Goal: Task Accomplishment & Management: Complete application form

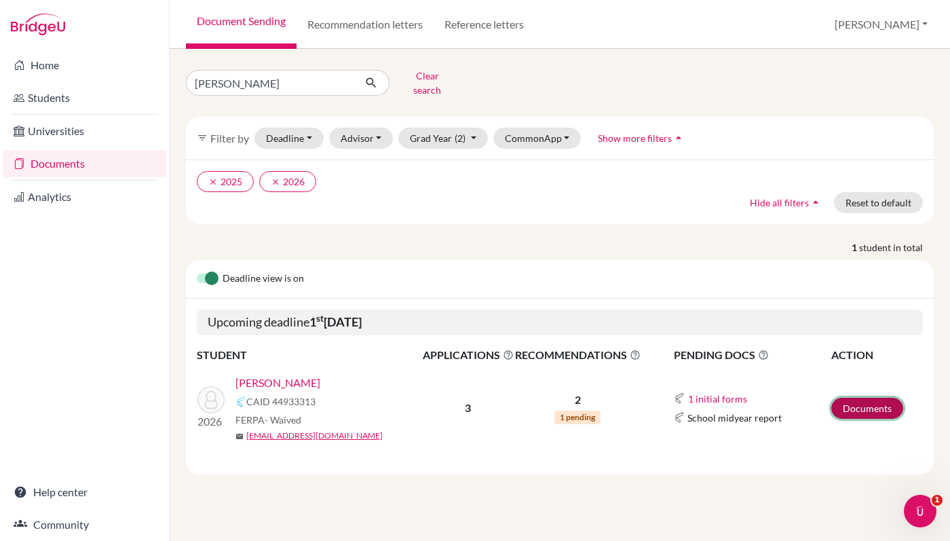
click at [885, 404] on link "Documents" at bounding box center [867, 407] width 72 height 21
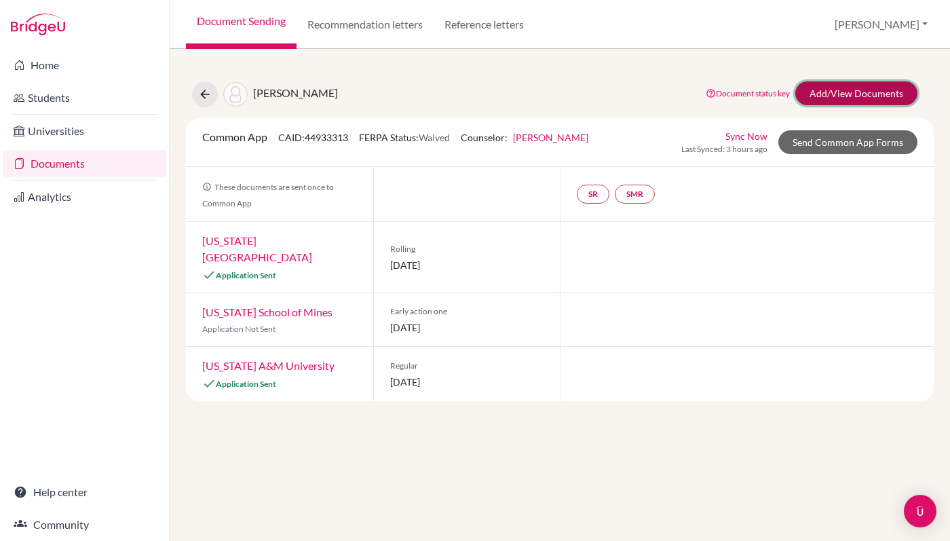
click at [834, 94] on link "Add/View Documents" at bounding box center [856, 93] width 122 height 24
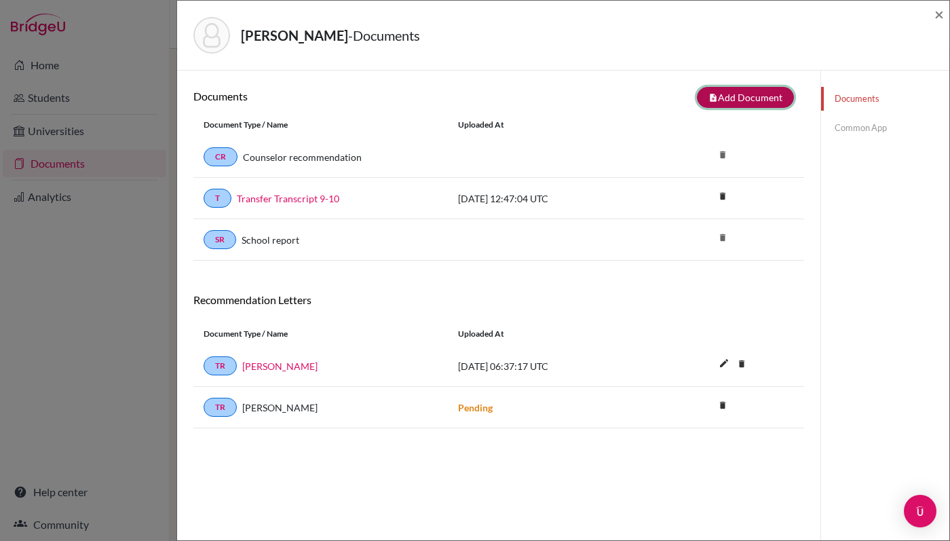
click at [730, 98] on button "note_add Add Document" at bounding box center [745, 97] width 97 height 21
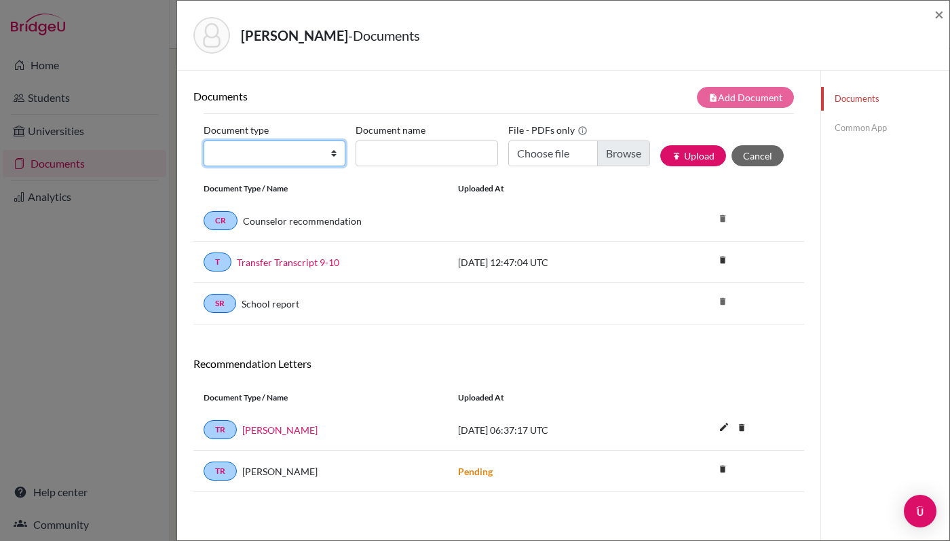
click at [332, 155] on select "Change explanation for Common App reports Counselor recommendation Internationa…" at bounding box center [274, 153] width 142 height 26
select select "2"
click at [203, 140] on select "Change explanation for Common App reports Counselor recommendation Internationa…" at bounding box center [274, 153] width 142 height 26
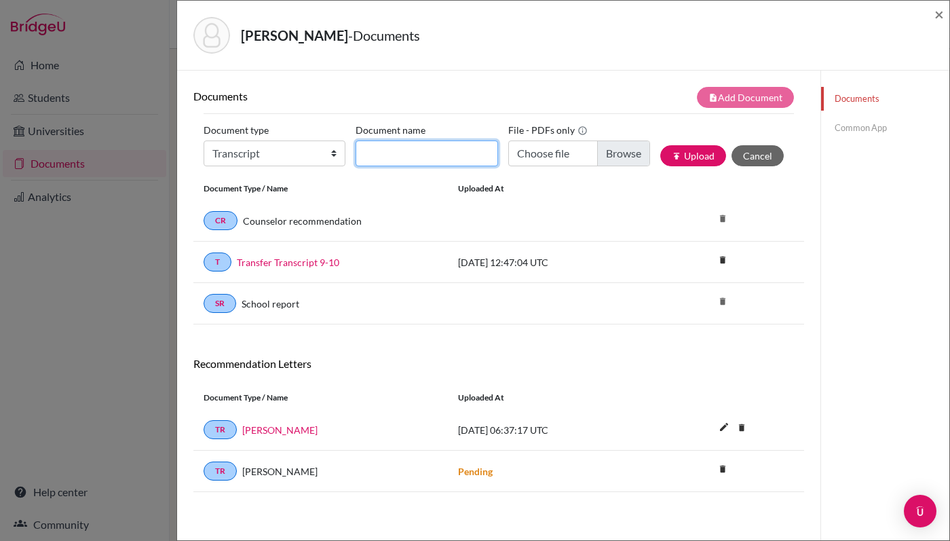
click at [401, 160] on input "Document name" at bounding box center [426, 153] width 142 height 26
type input "Initial TISA Transcript 11-12"
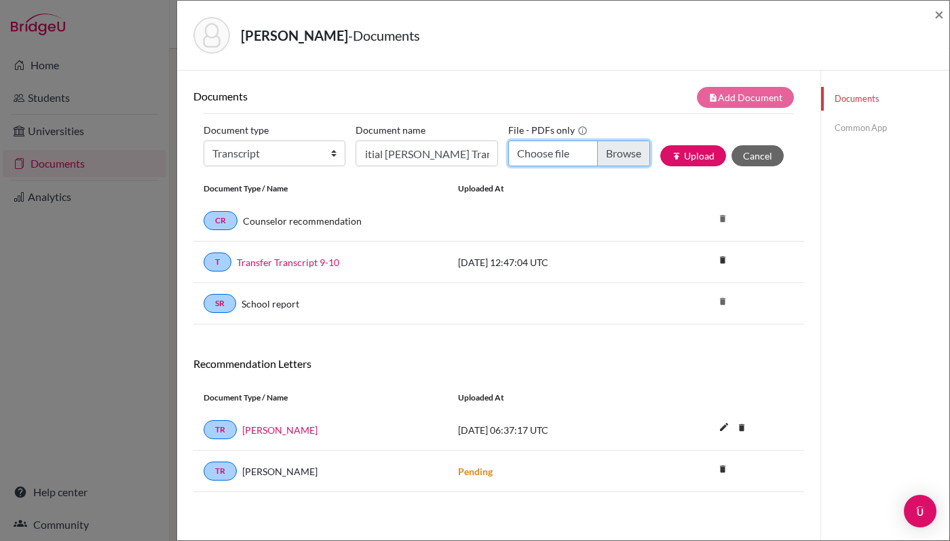
scroll to position [0, 0]
click at [545, 158] on input "Choose file" at bounding box center [579, 153] width 142 height 26
type input "C:\fakepath\Alexander Kirkham.xlsx.pdf"
click at [699, 157] on button "publish Upload" at bounding box center [693, 155] width 66 height 21
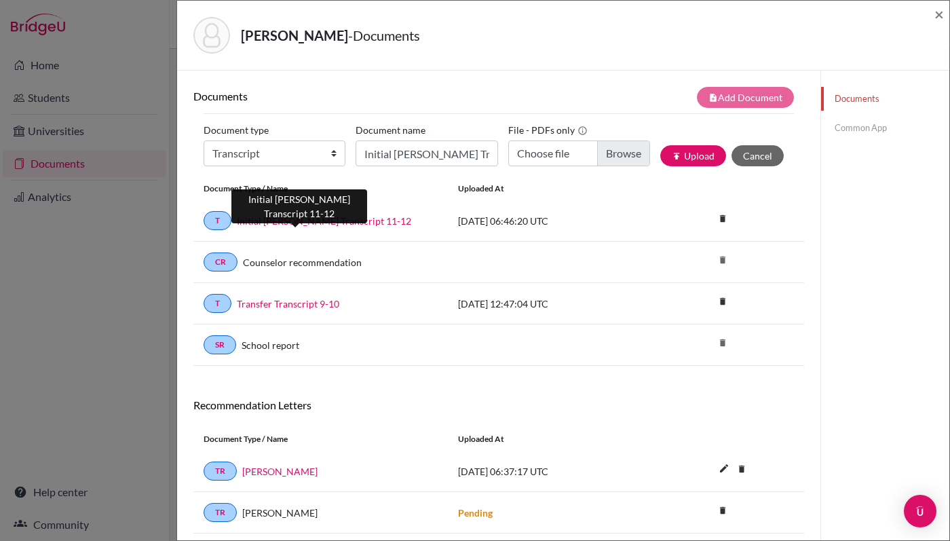
click at [277, 222] on link "Initial TISA Transcript 11-12" at bounding box center [324, 221] width 174 height 14
click at [855, 129] on link "Common App" at bounding box center [885, 128] width 128 height 24
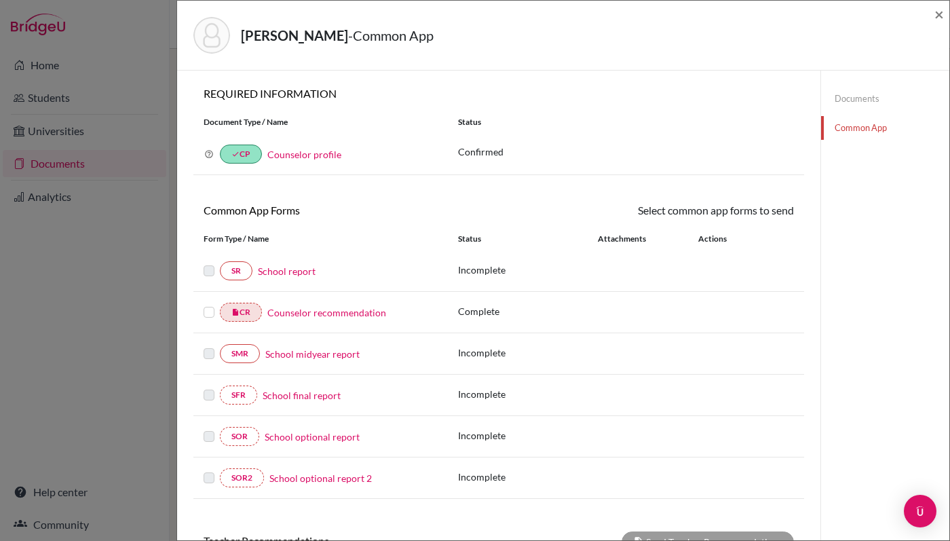
click at [293, 271] on link "School report" at bounding box center [287, 271] width 58 height 14
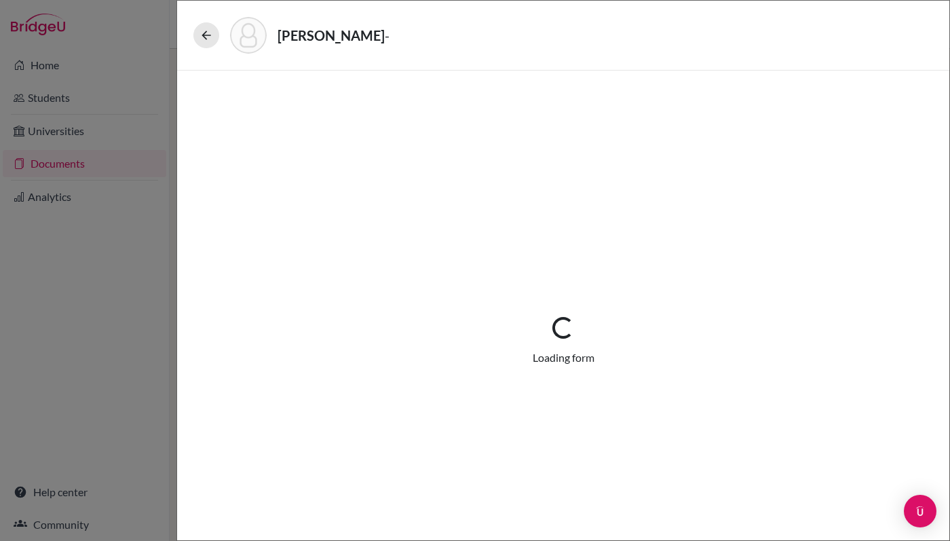
select select "2"
select select "0"
select select "1"
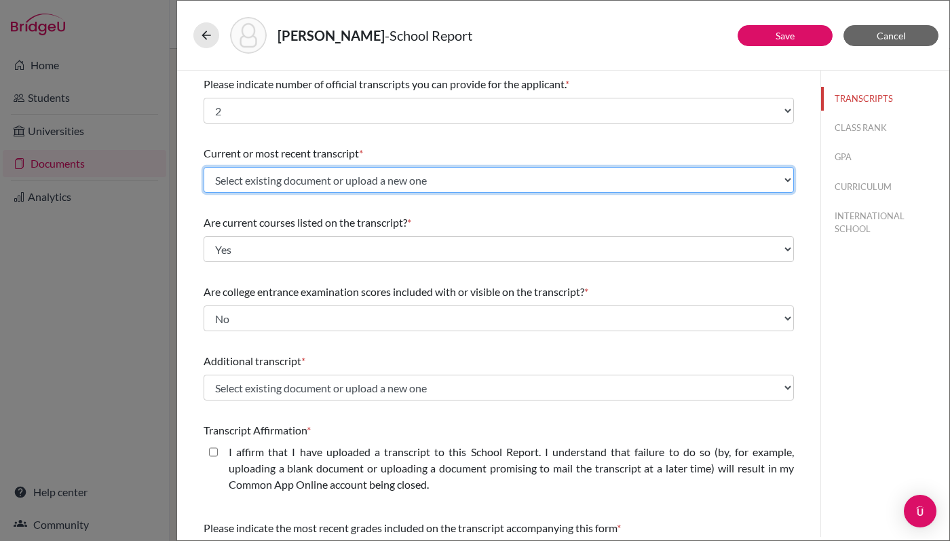
click at [496, 179] on select "Select existing document or upload a new one Transfer Transcript 9-10 Initial T…" at bounding box center [498, 180] width 590 height 26
select select "658509"
click at [203, 167] on select "Select existing document or upload a new one Transfer Transcript 9-10 Initial T…" at bounding box center [498, 180] width 590 height 26
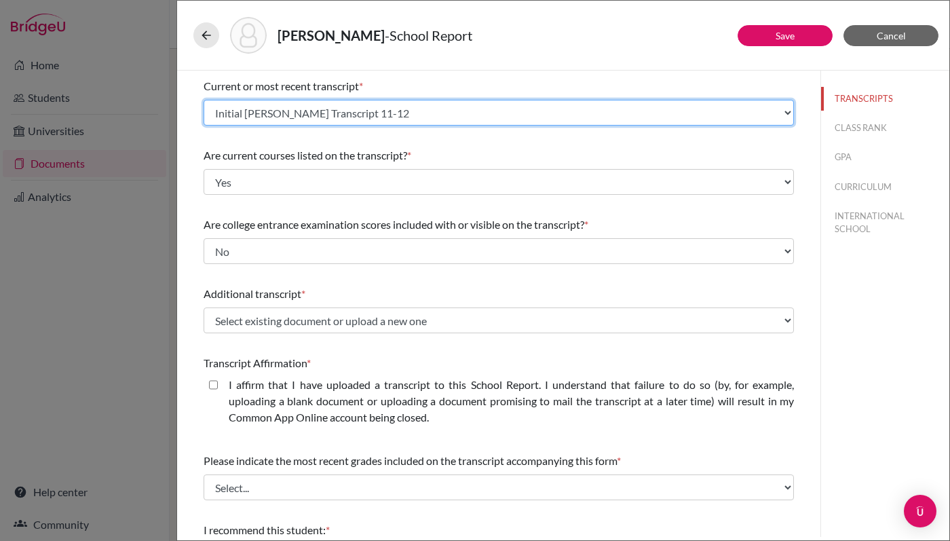
scroll to position [64, 0]
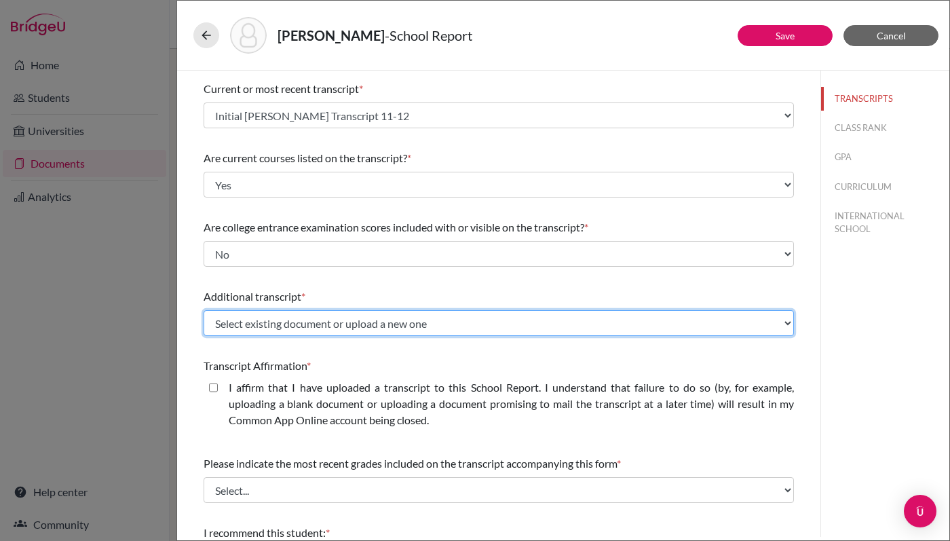
click at [459, 325] on select "Select existing document or upload a new one Transfer Transcript 9-10 Initial T…" at bounding box center [498, 323] width 590 height 26
select select "658074"
click at [203, 310] on select "Select existing document or upload a new one Transfer Transcript 9-10 Initial T…" at bounding box center [498, 323] width 590 height 26
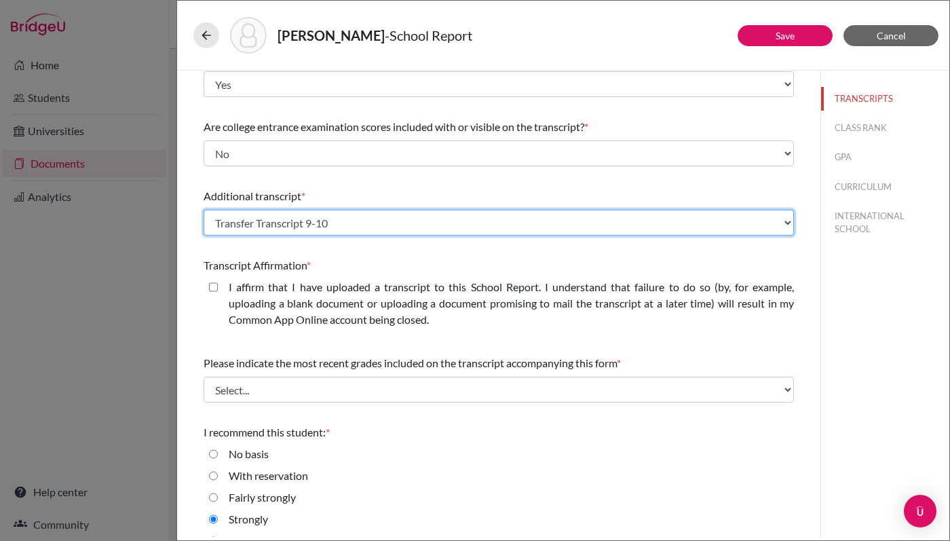
scroll to position [169, 0]
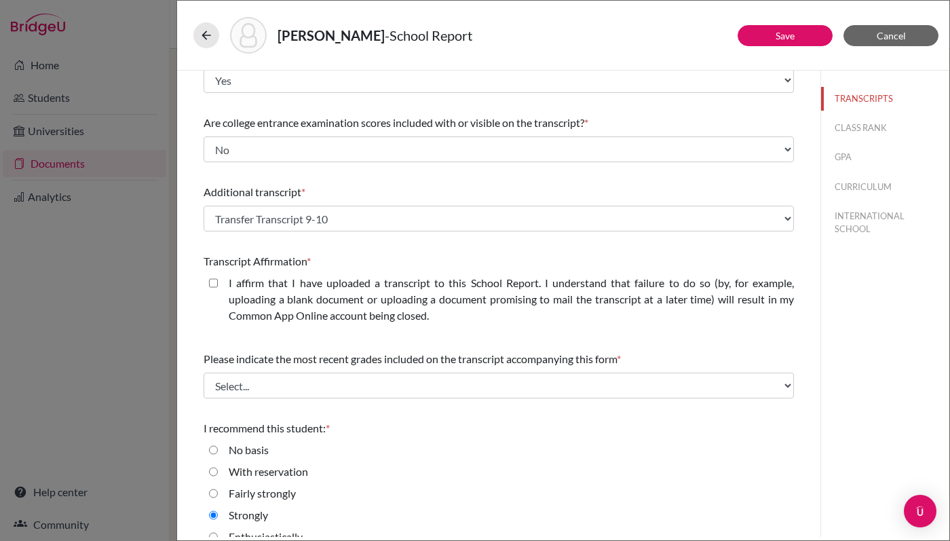
click at [215, 285] on closed\ "I affirm that I have uploaded a transcript to this School Report. I understand …" at bounding box center [213, 283] width 9 height 16
checkbox closed\ "true"
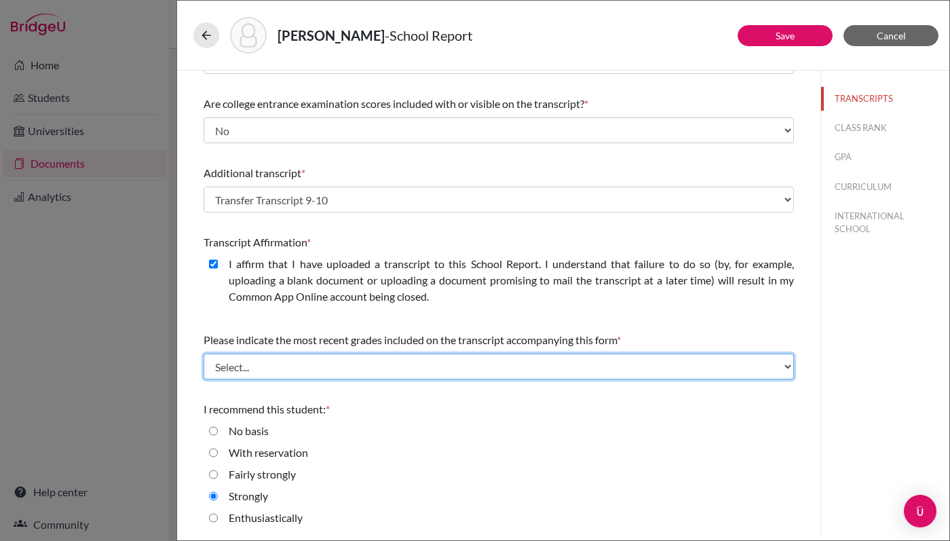
click at [340, 371] on select "Select... Final junior year grades 1st Quarter senior year grades 2nd Quarter/1…" at bounding box center [498, 366] width 590 height 26
select select "0"
click at [203, 353] on select "Select... Final junior year grades 1st Quarter senior year grades 2nd Quarter/1…" at bounding box center [498, 366] width 590 height 26
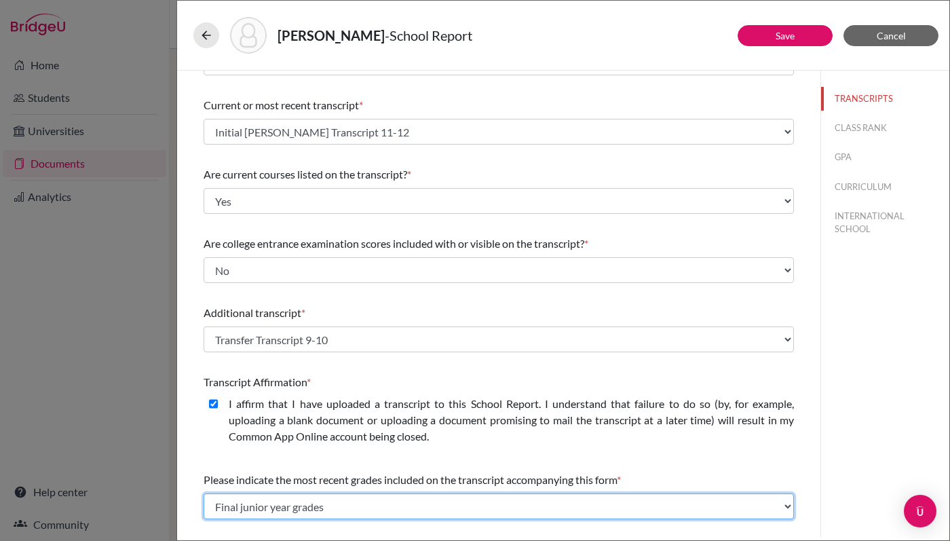
scroll to position [0, 0]
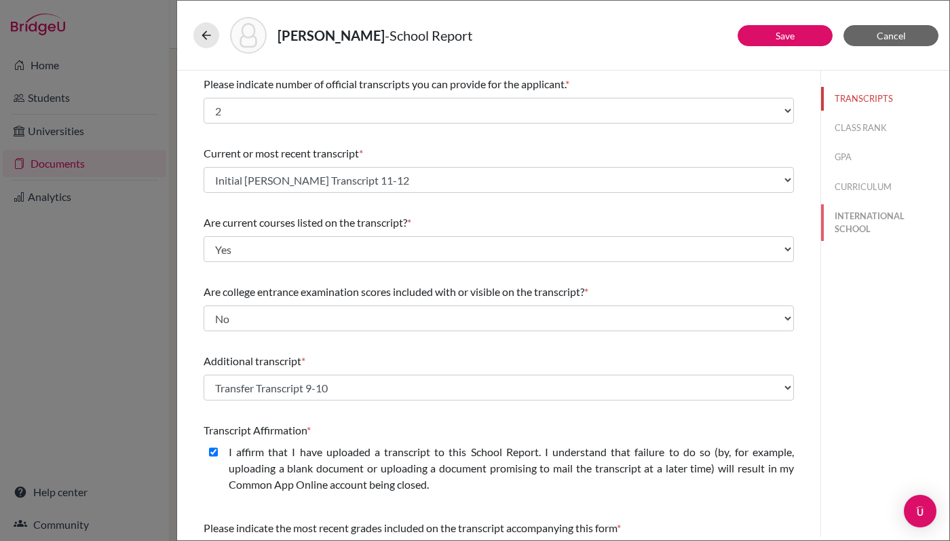
click at [869, 222] on button "INTERNATIONAL SCHOOL" at bounding box center [885, 222] width 128 height 37
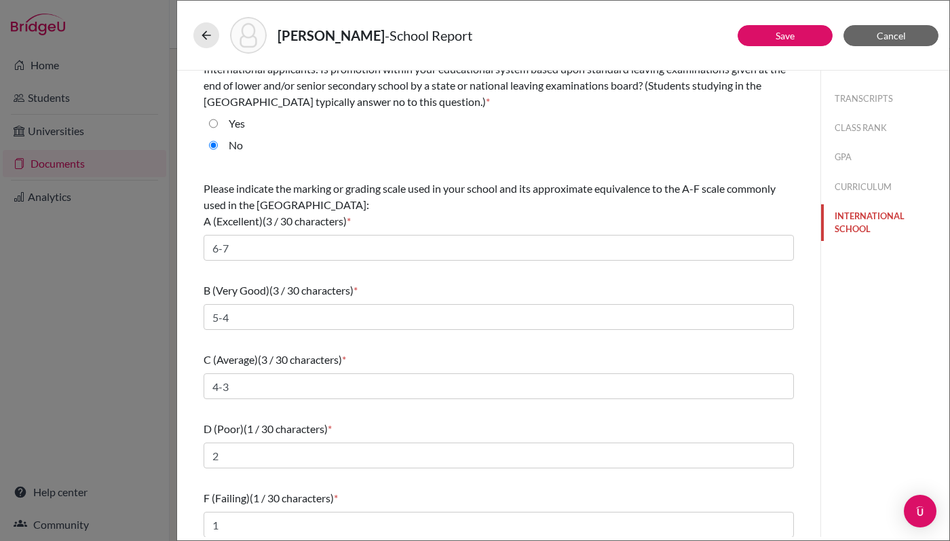
scroll to position [90, 0]
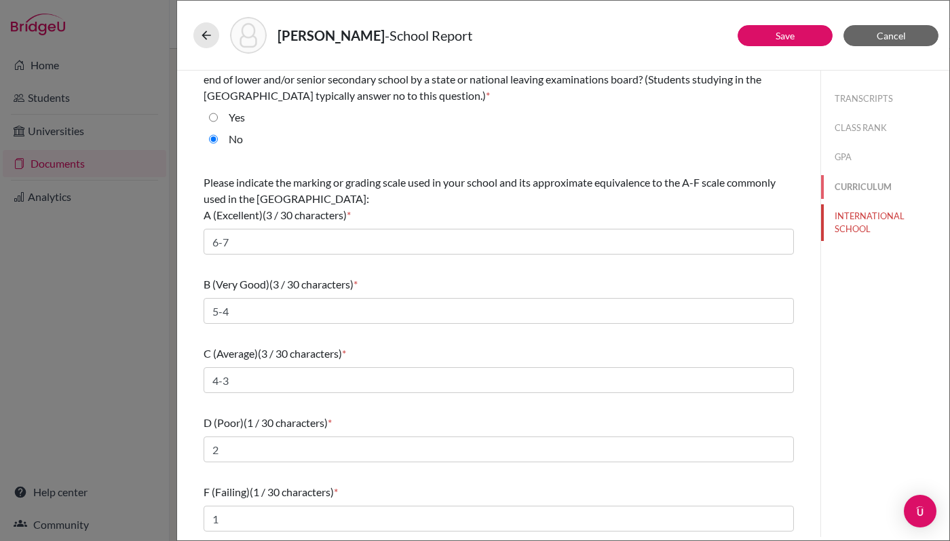
click at [848, 187] on button "CURRICULUM" at bounding box center [885, 187] width 128 height 24
select select "5"
radio input "true"
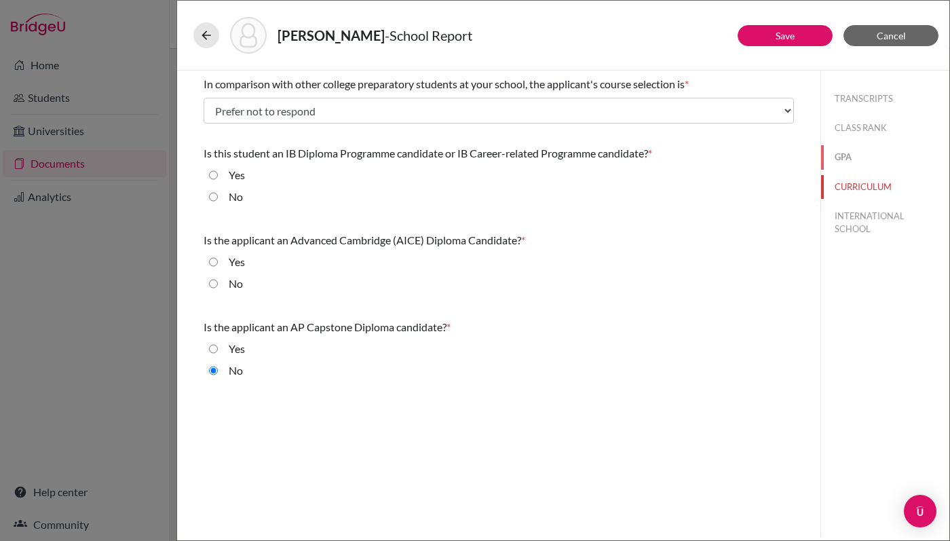
click at [838, 156] on button "GPA" at bounding box center [885, 157] width 128 height 24
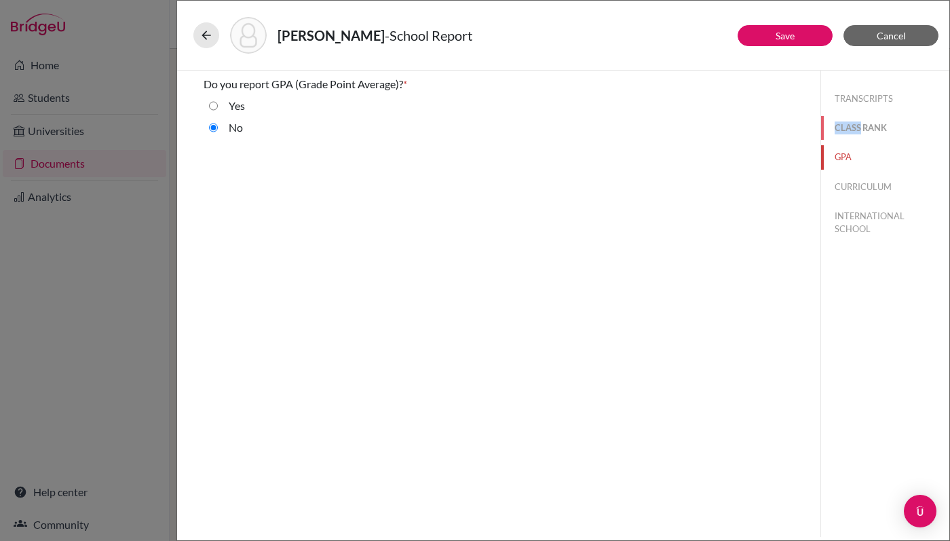
click at [866, 123] on button "CLASS RANK" at bounding box center [885, 128] width 128 height 24
click at [865, 92] on button "TRANSCRIPTS" at bounding box center [885, 99] width 128 height 24
select select "2"
select select "1"
select select "0"
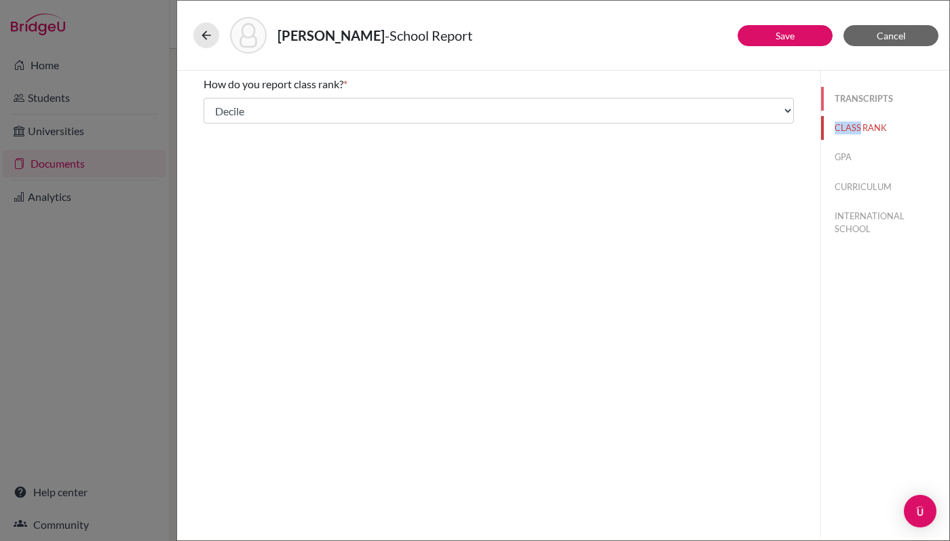
select select "658509"
select select "0"
select select "658074"
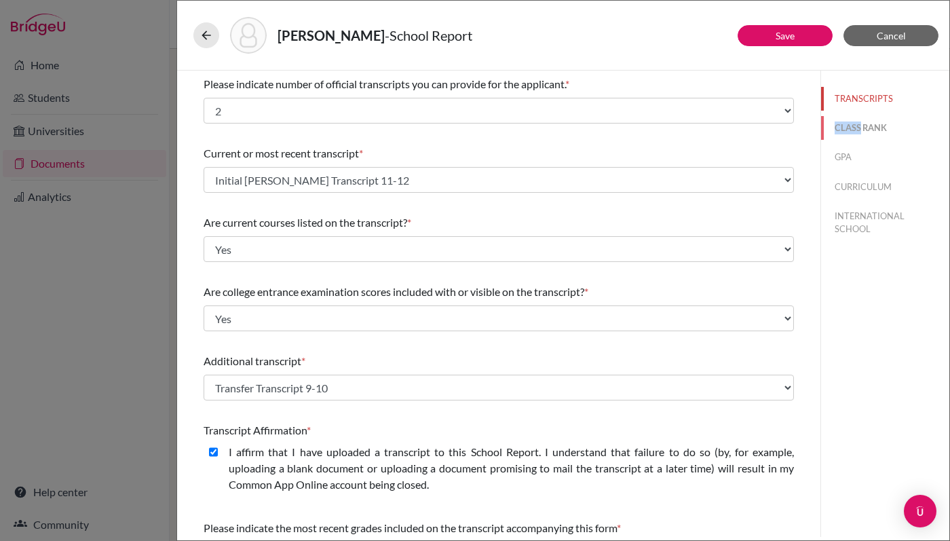
click at [865, 130] on button "CLASS RANK" at bounding box center [885, 128] width 128 height 24
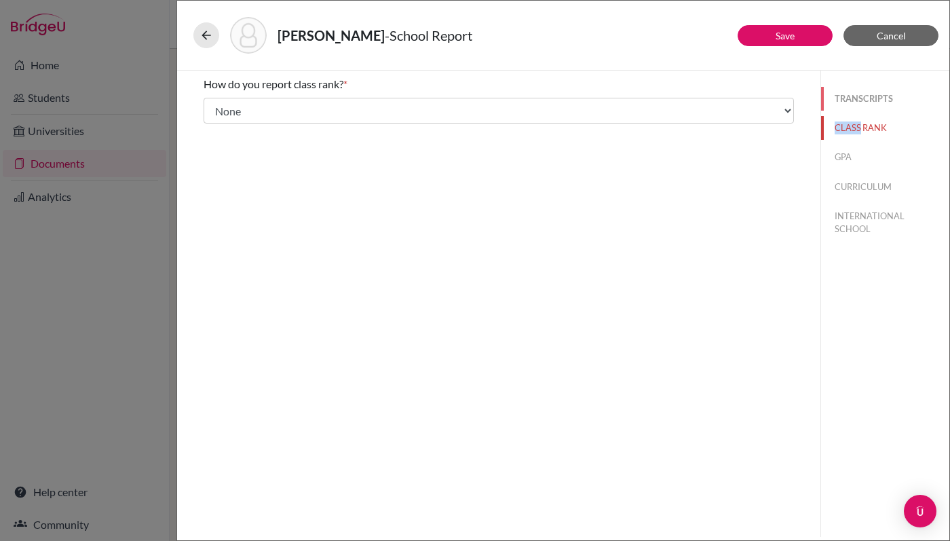
click at [862, 96] on button "TRANSCRIPTS" at bounding box center [885, 99] width 128 height 24
select select "2"
select select "1"
select select "0"
select select "658509"
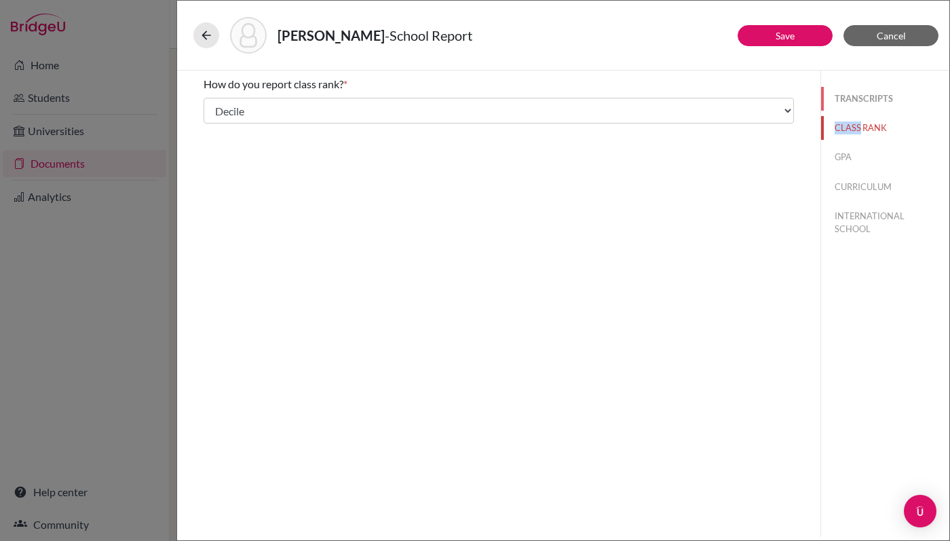
select select "0"
select select "658074"
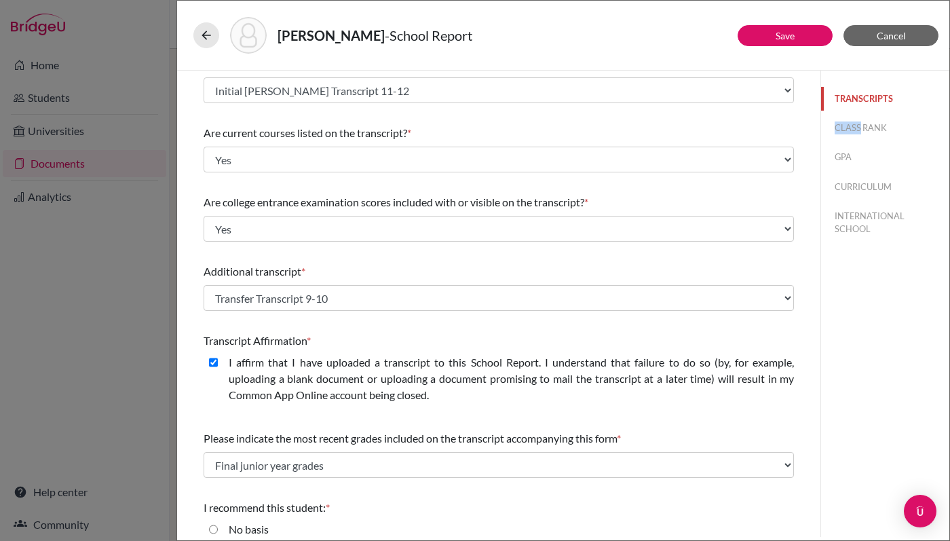
scroll to position [116, 0]
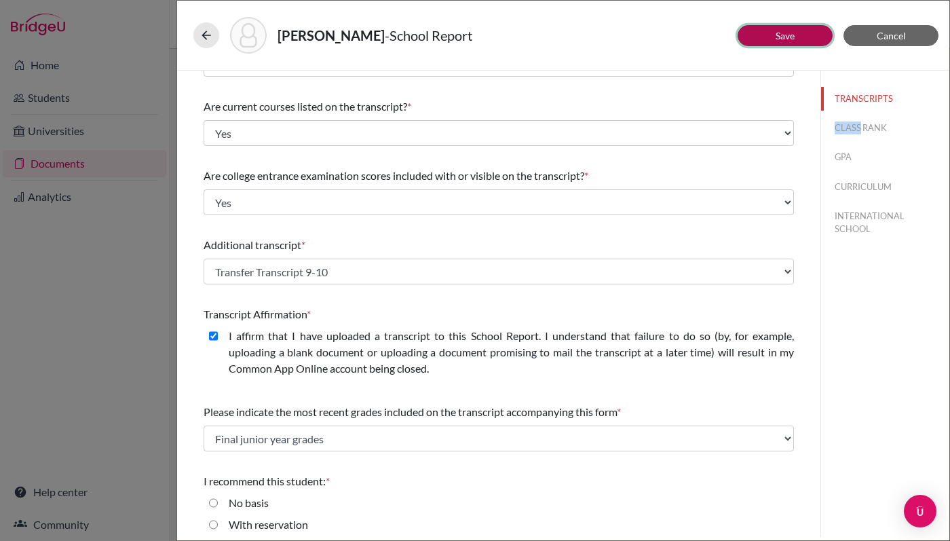
click at [784, 38] on link "Save" at bounding box center [784, 36] width 19 height 12
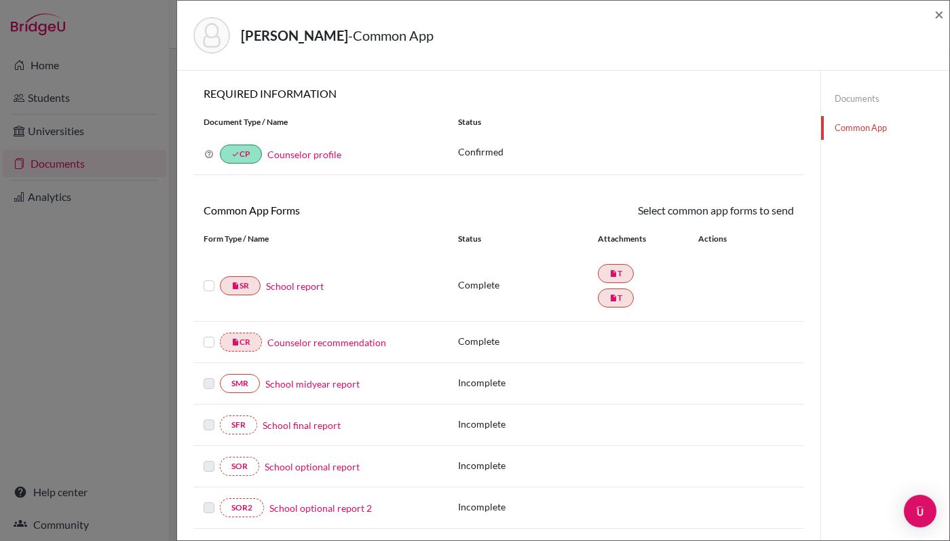
click at [311, 290] on link "School report" at bounding box center [295, 286] width 58 height 14
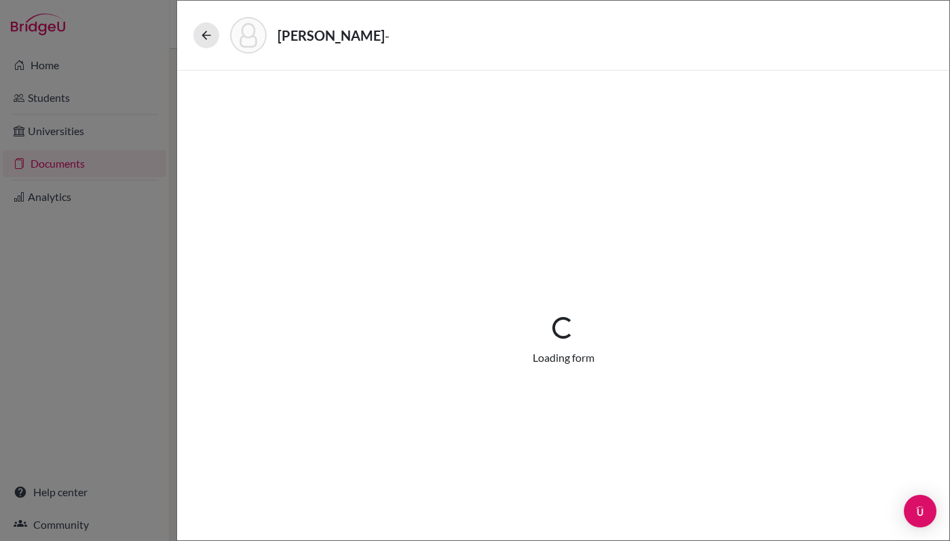
select select "2"
select select "658509"
select select "0"
select select "1"
select select "658074"
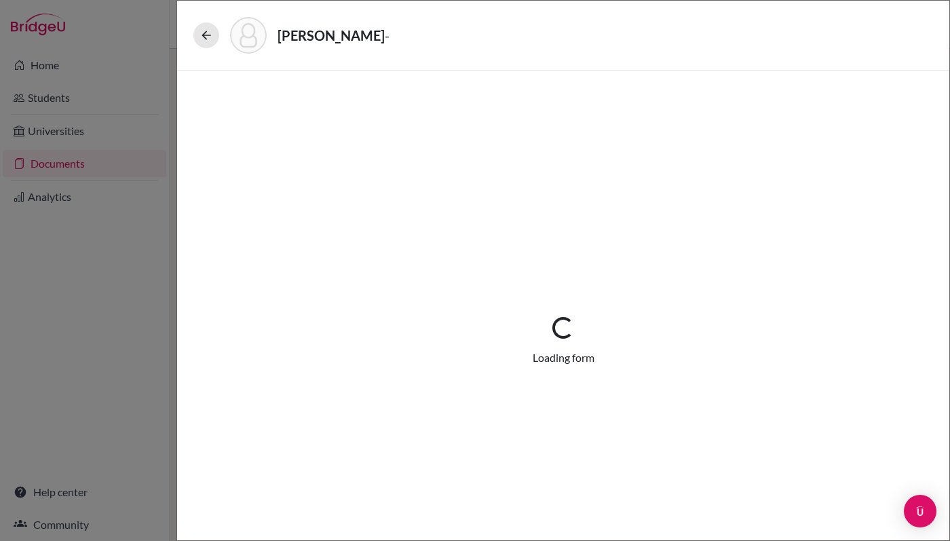
select select "0"
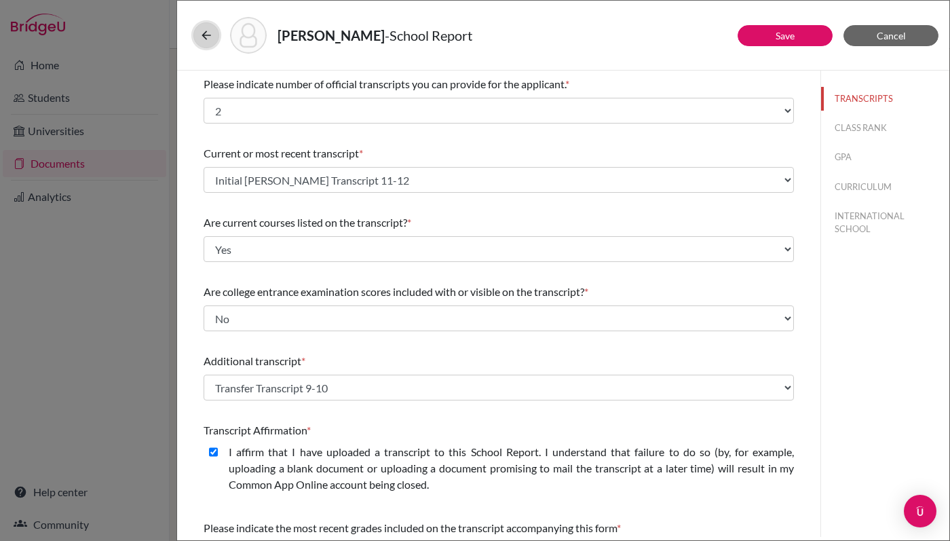
click at [204, 30] on icon at bounding box center [206, 35] width 14 height 14
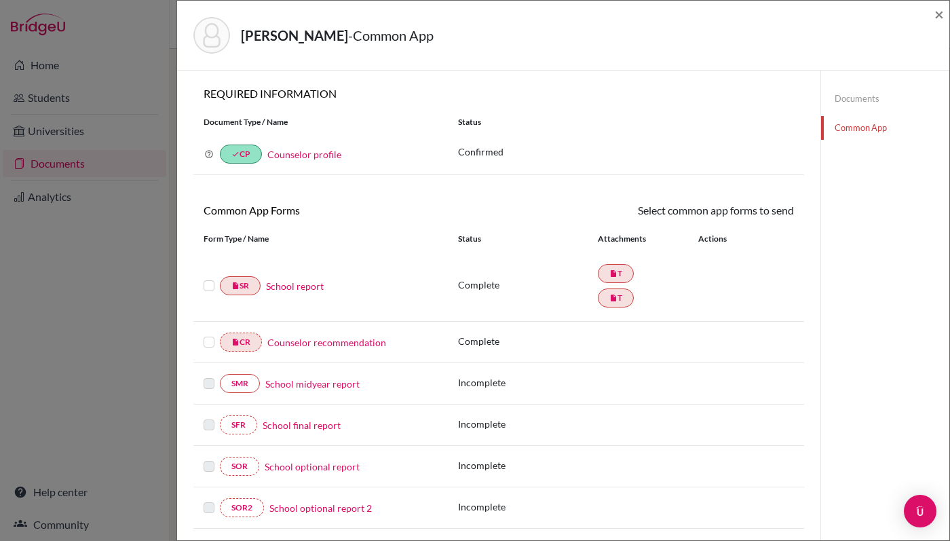
click at [863, 98] on link "Documents" at bounding box center [885, 99] width 128 height 24
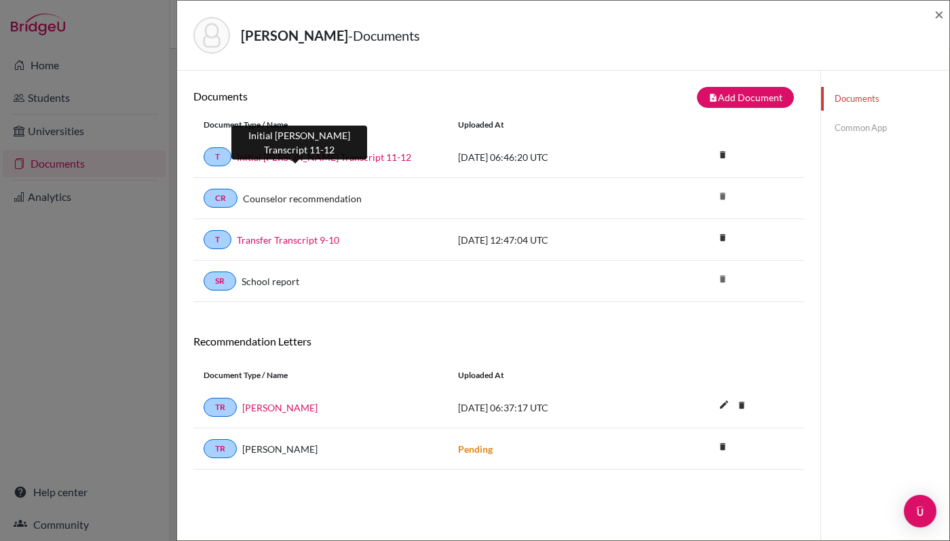
click at [303, 159] on link "Initial TISA Transcript 11-12" at bounding box center [324, 157] width 174 height 14
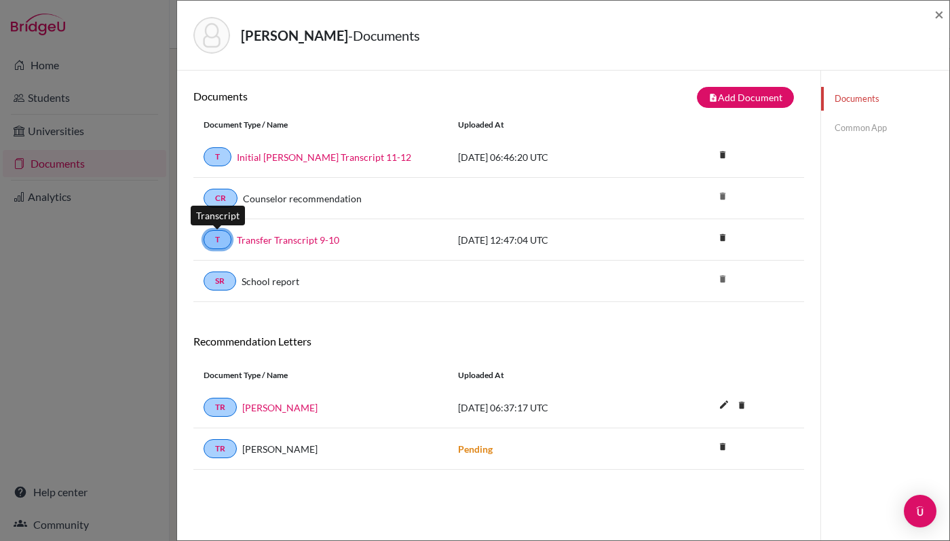
click at [228, 243] on link "T" at bounding box center [217, 239] width 28 height 19
click at [309, 243] on link "Transfer Transcript 9-10" at bounding box center [288, 240] width 102 height 14
click at [862, 128] on link "Common App" at bounding box center [885, 128] width 128 height 24
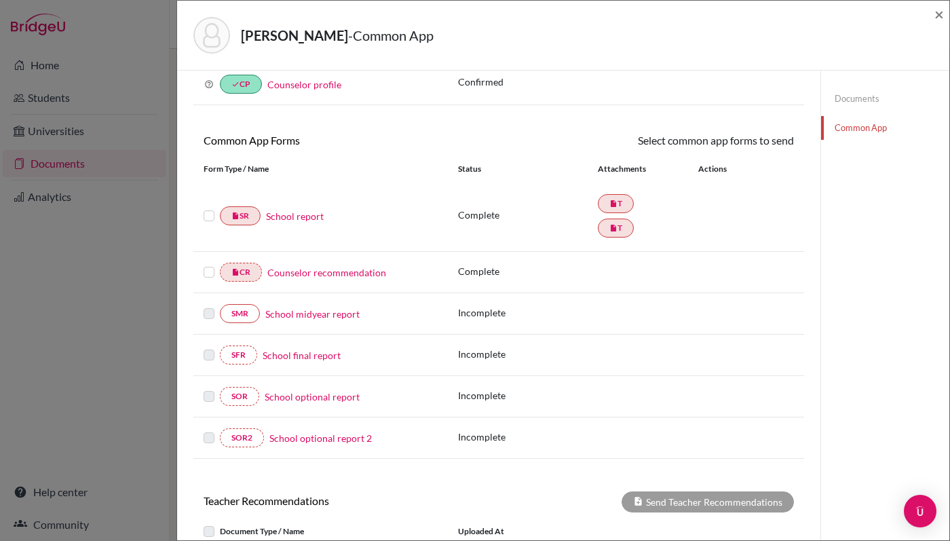
scroll to position [77, 0]
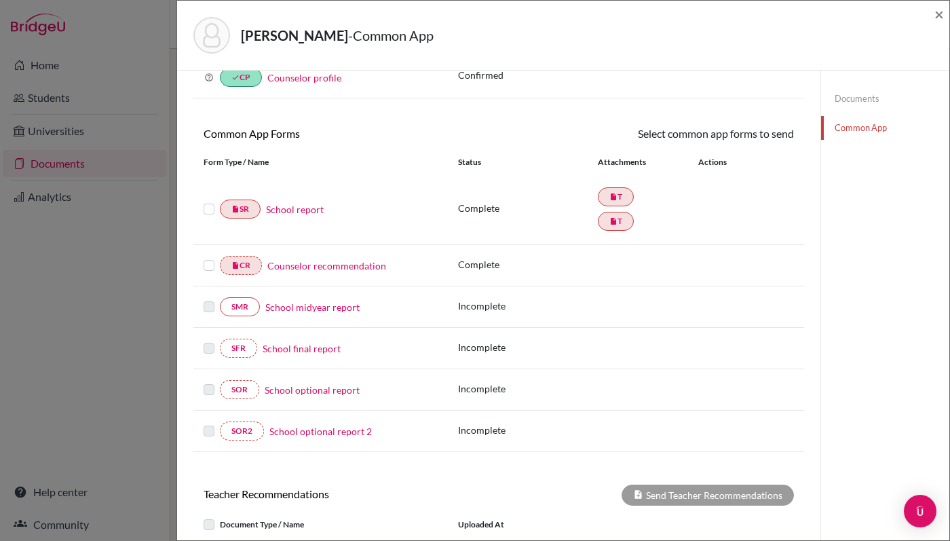
click at [299, 210] on link "School report" at bounding box center [295, 209] width 58 height 14
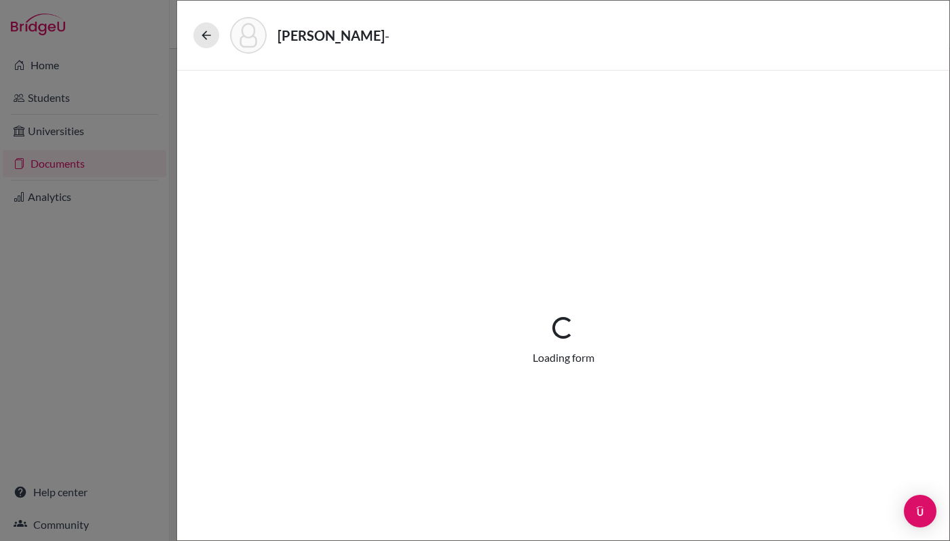
select select "2"
select select "658509"
select select "0"
select select "1"
select select "658074"
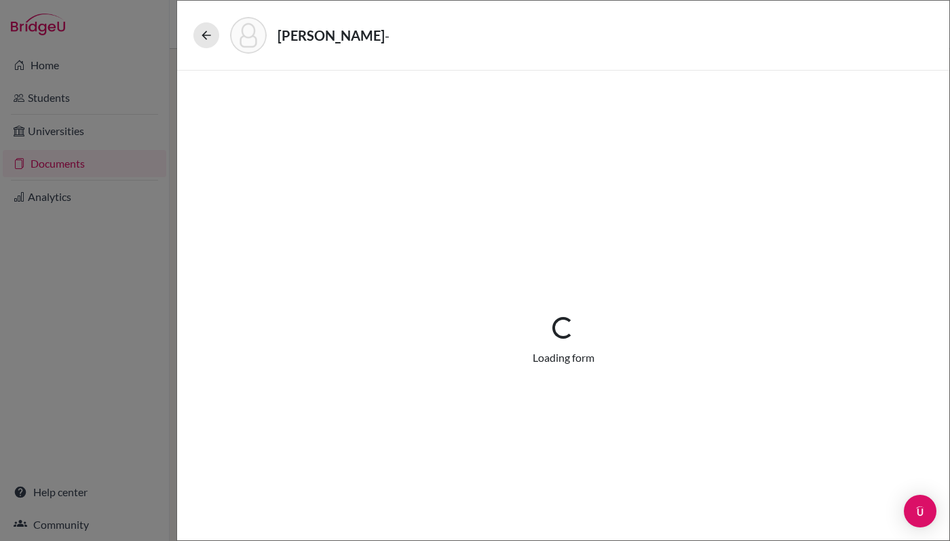
select select "0"
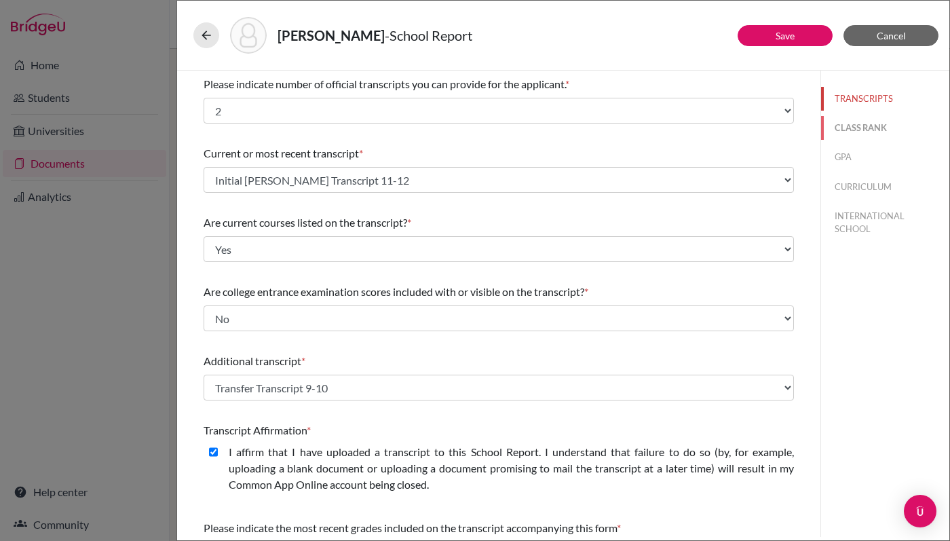
click at [842, 133] on button "CLASS RANK" at bounding box center [885, 128] width 128 height 24
select select "5"
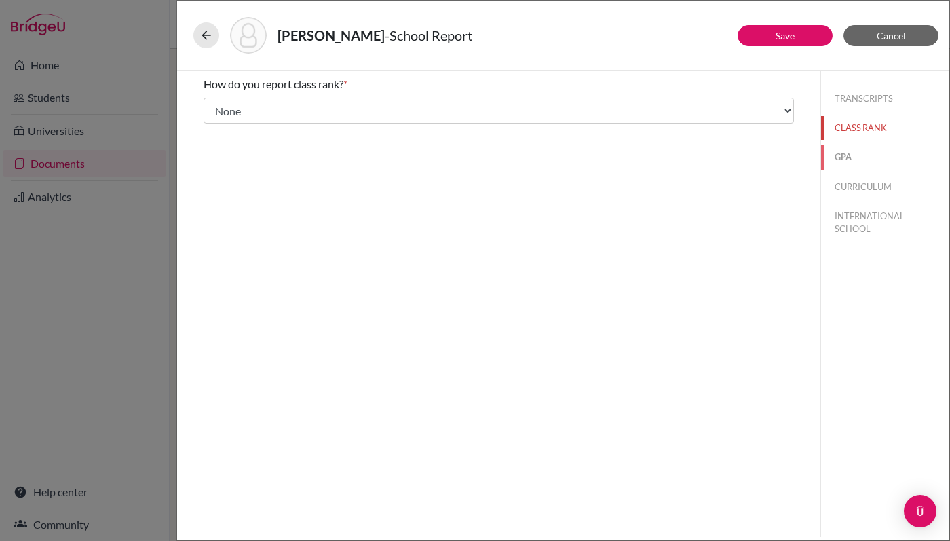
click at [838, 159] on button "GPA" at bounding box center [885, 157] width 128 height 24
click at [848, 189] on button "CURRICULUM" at bounding box center [885, 187] width 128 height 24
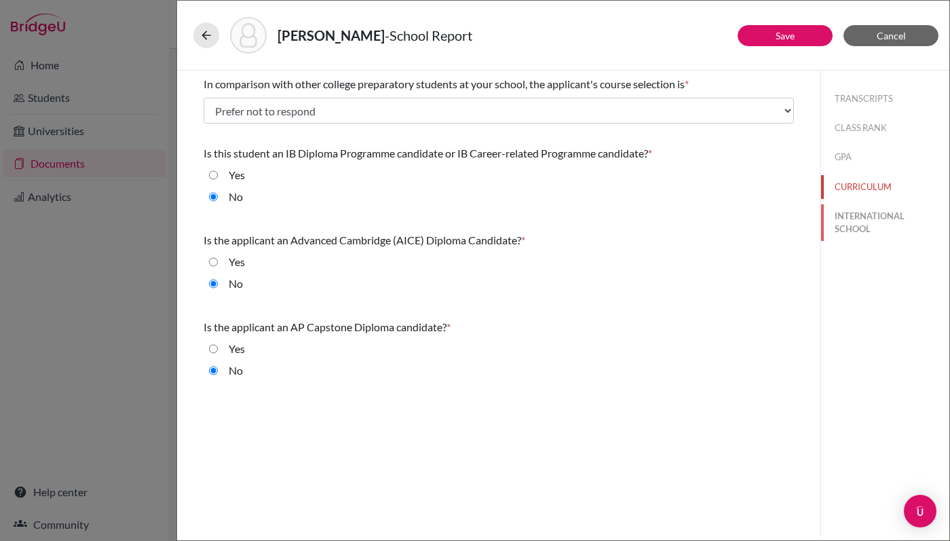
click at [863, 223] on button "INTERNATIONAL SCHOOL" at bounding box center [885, 222] width 128 height 37
select select "14"
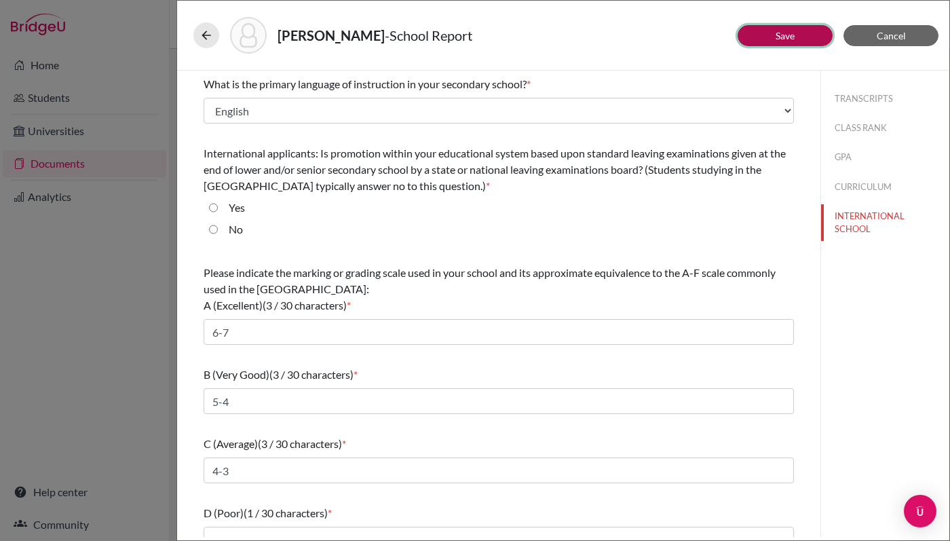
click at [782, 33] on link "Save" at bounding box center [784, 36] width 19 height 12
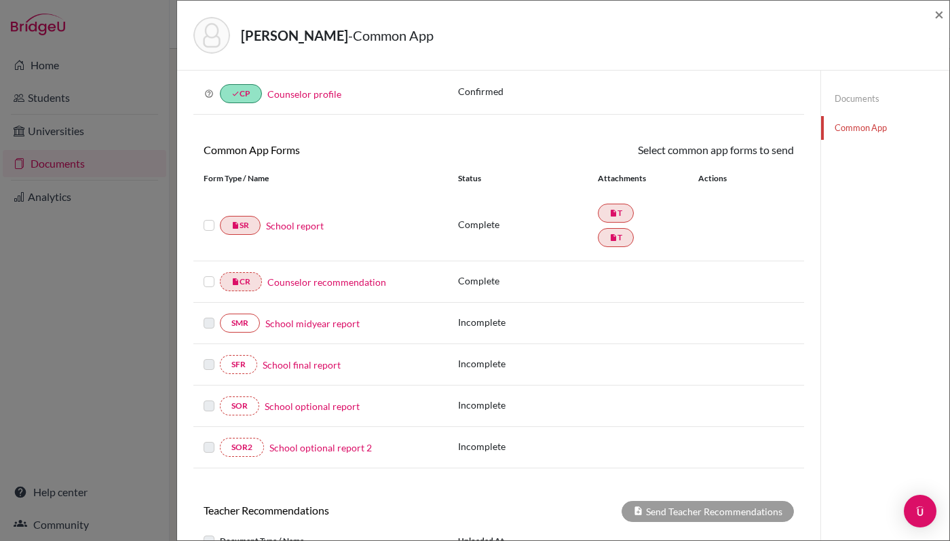
scroll to position [81, 0]
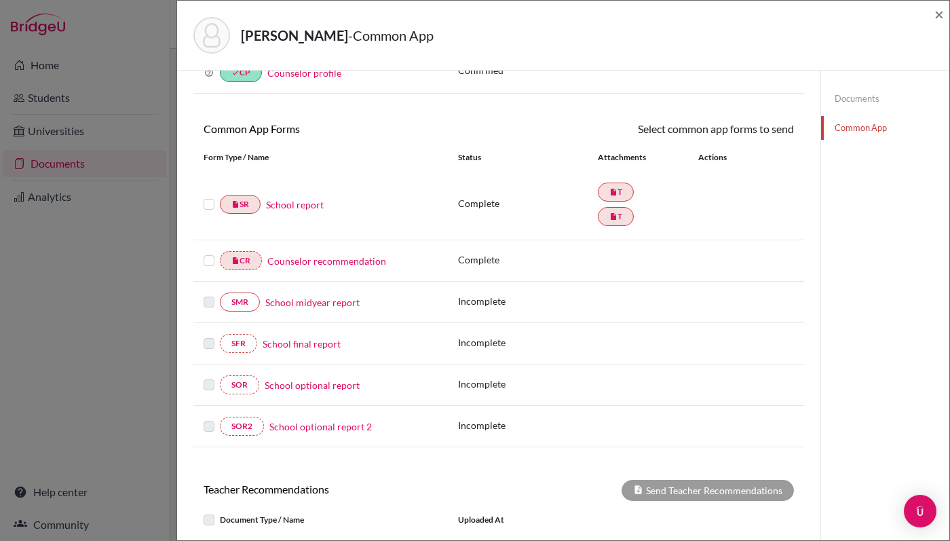
click at [300, 261] on link "Counselor recommendation" at bounding box center [326, 261] width 119 height 14
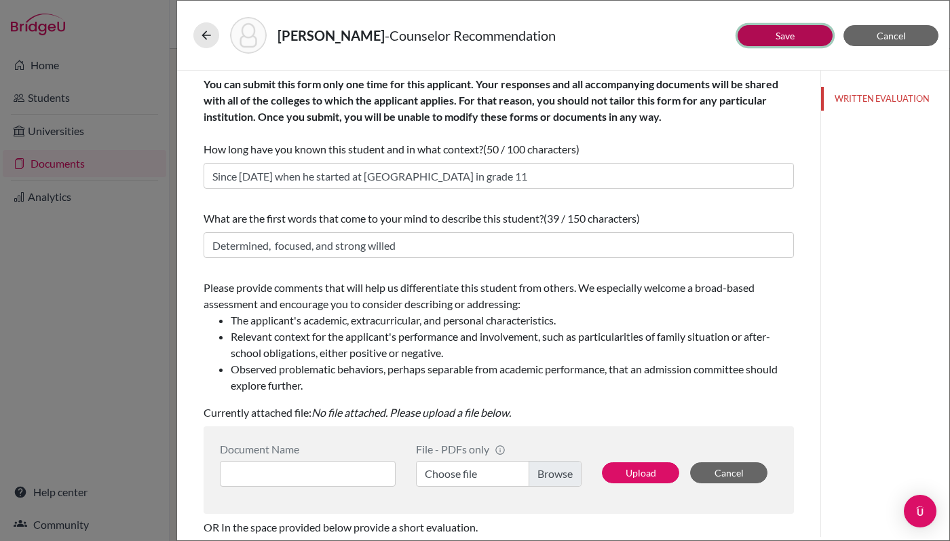
click at [794, 38] on link "Save" at bounding box center [784, 36] width 19 height 12
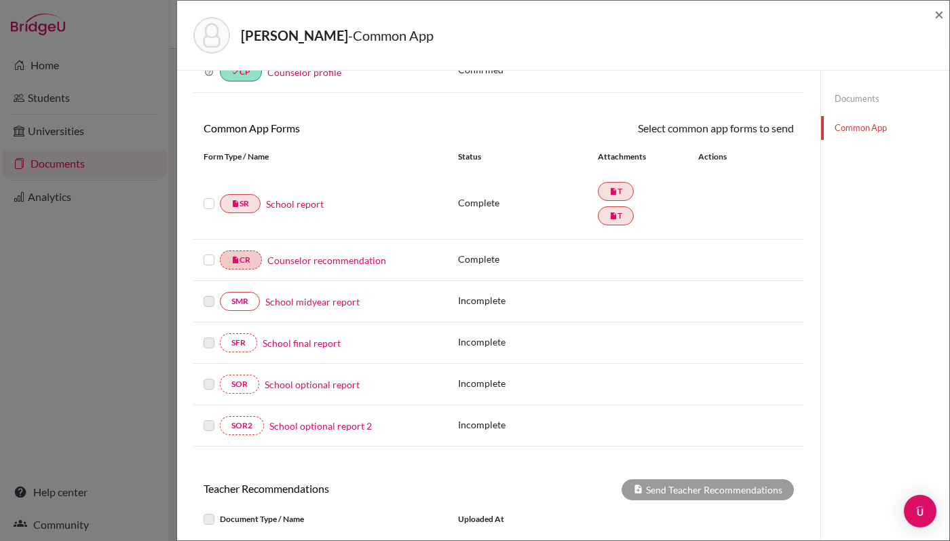
scroll to position [41, 0]
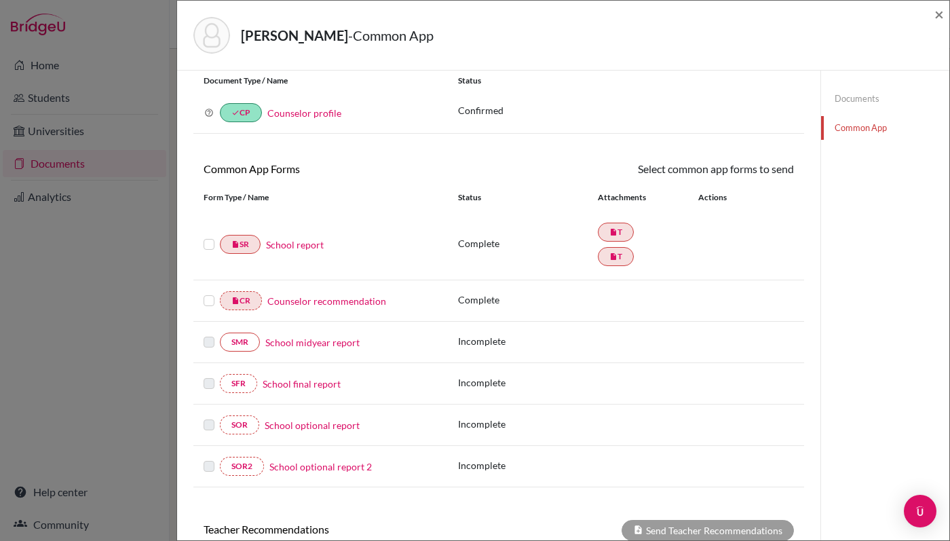
click at [210, 292] on label at bounding box center [208, 292] width 11 height 0
click at [0, 0] on input "checkbox" at bounding box center [0, 0] width 0 height 0
click at [211, 237] on label at bounding box center [208, 237] width 11 height 0
click at [0, 0] on input "checkbox" at bounding box center [0, 0] width 0 height 0
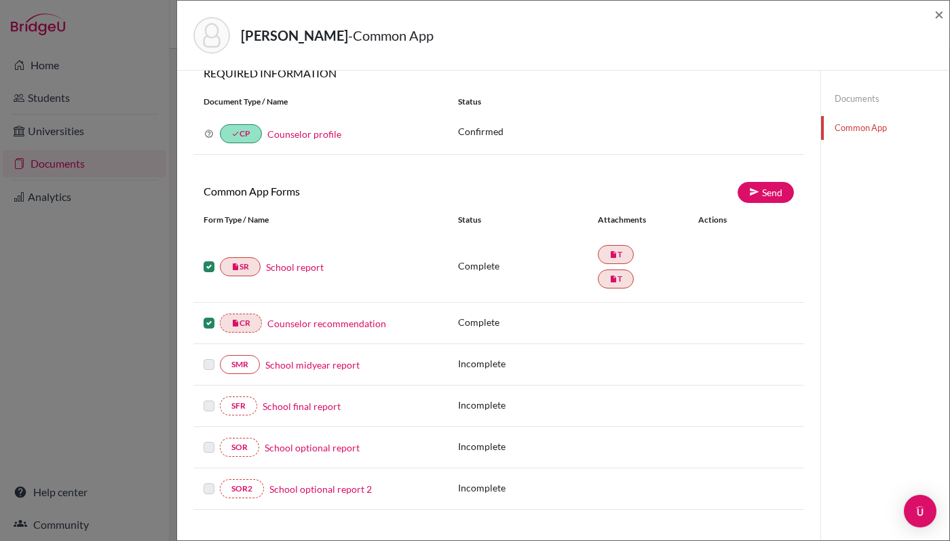
scroll to position [7, 0]
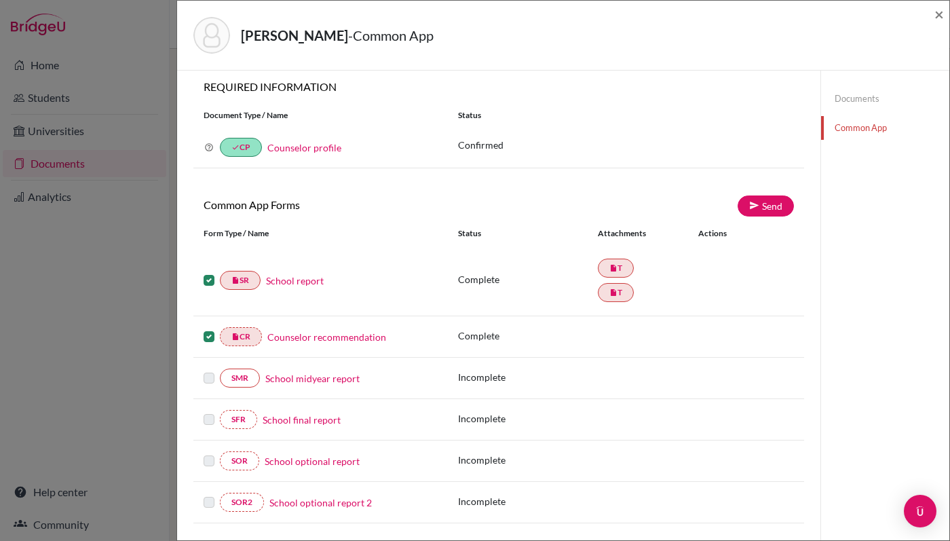
click at [206, 272] on label at bounding box center [208, 272] width 11 height 0
click at [0, 0] on input "checkbox" at bounding box center [0, 0] width 0 height 0
click at [209, 328] on label at bounding box center [208, 328] width 11 height 0
click at [0, 0] on input "checkbox" at bounding box center [0, 0] width 0 height 0
click at [285, 149] on link "Counselor profile" at bounding box center [304, 148] width 74 height 12
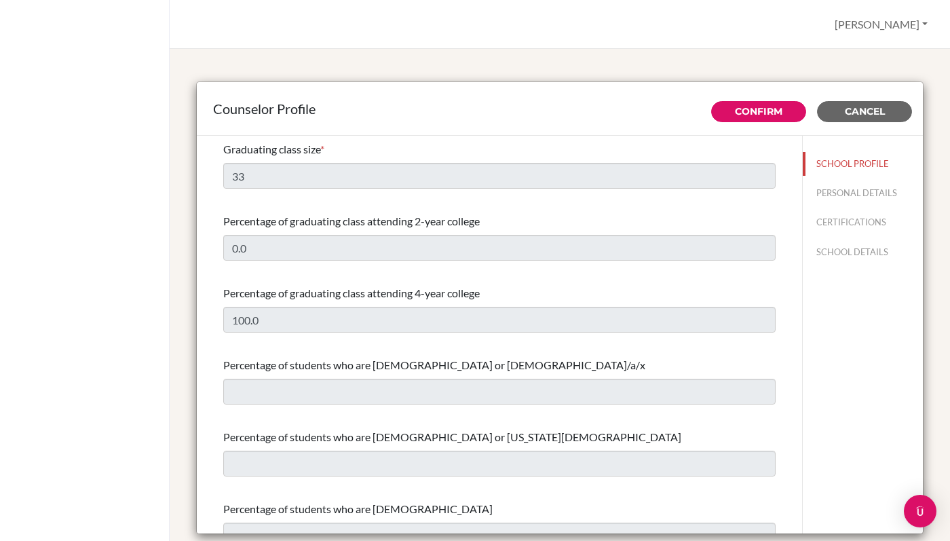
select select "0"
select select "331815"
click at [759, 115] on link "Confirm" at bounding box center [758, 111] width 47 height 12
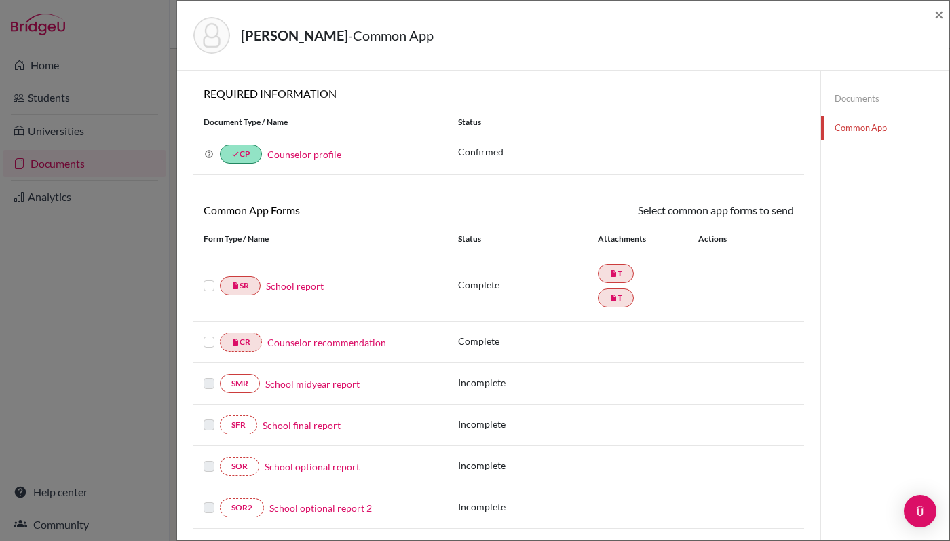
click at [292, 155] on link "Counselor profile" at bounding box center [304, 155] width 74 height 12
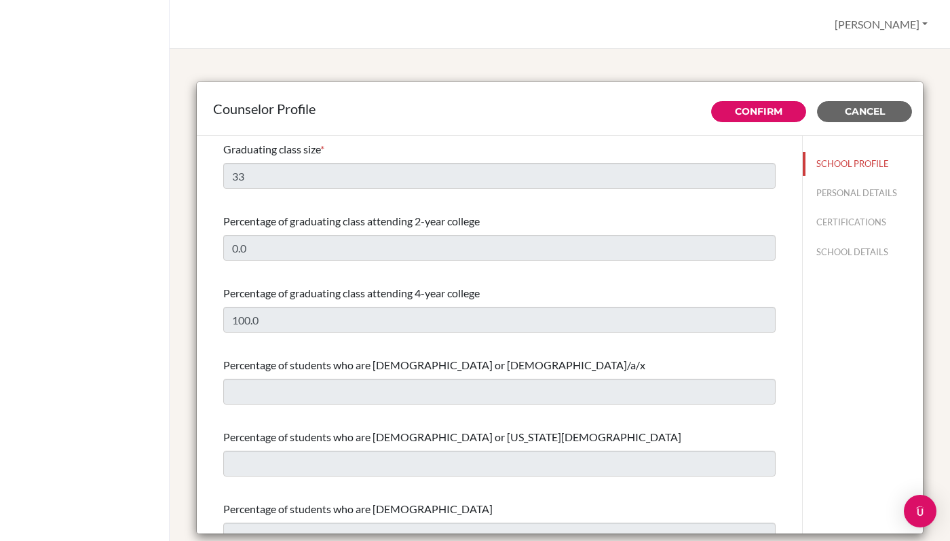
select select "0"
select select "331815"
click at [832, 225] on button "CERTIFICATIONS" at bounding box center [862, 222] width 120 height 24
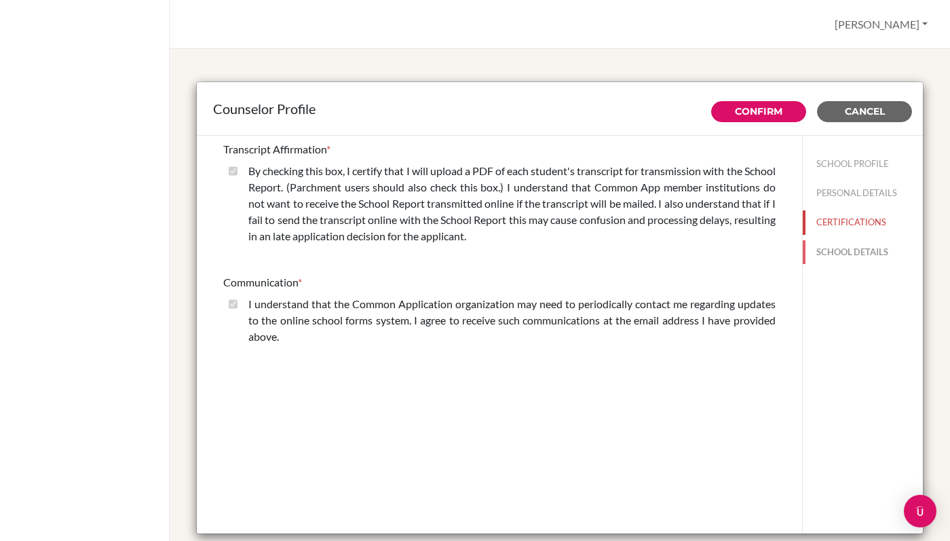
click at [840, 253] on button "SCHOOL DETAILS" at bounding box center [862, 252] width 120 height 24
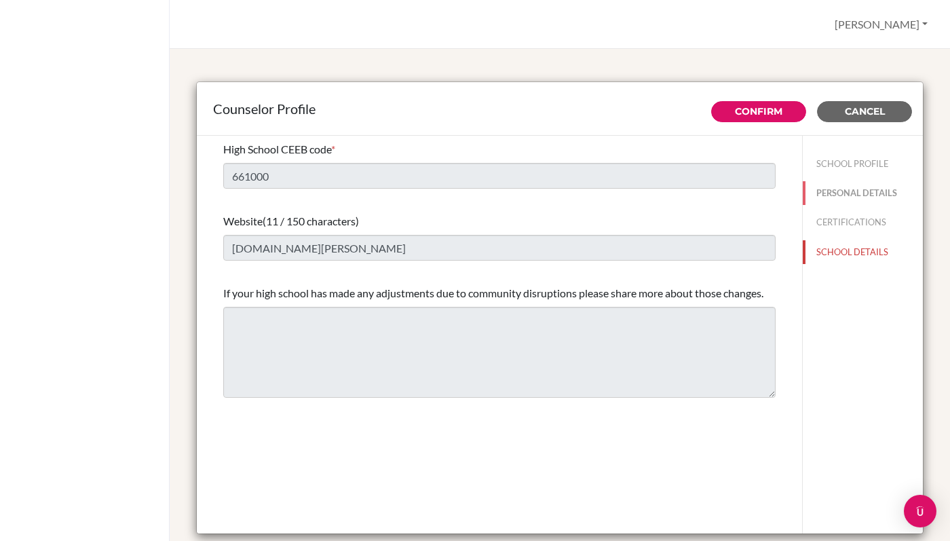
click at [843, 195] on button "PERSONAL DETAILS" at bounding box center [862, 193] width 120 height 24
type input "[PERSON_NAME]"
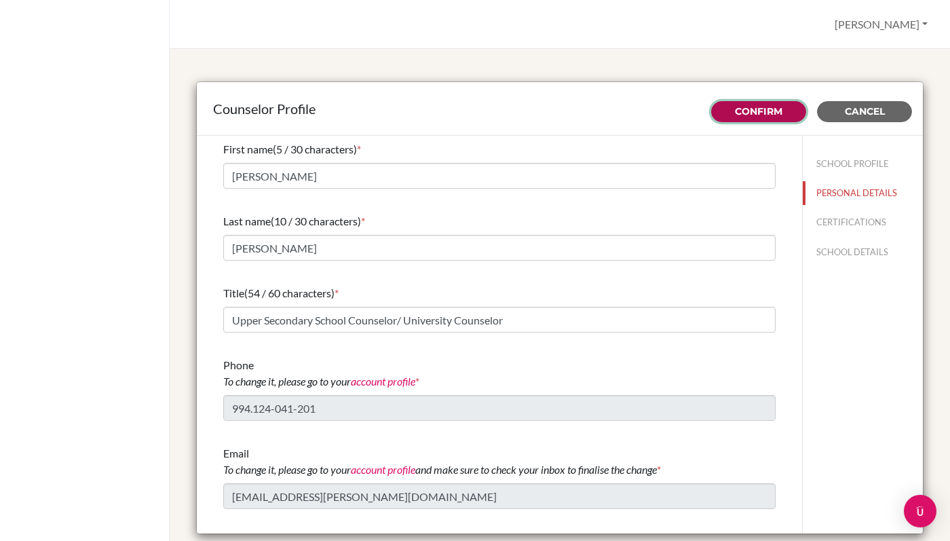
click at [757, 115] on link "Confirm" at bounding box center [758, 111] width 47 height 12
